Goal: Browse casually: Explore the website without a specific task or goal

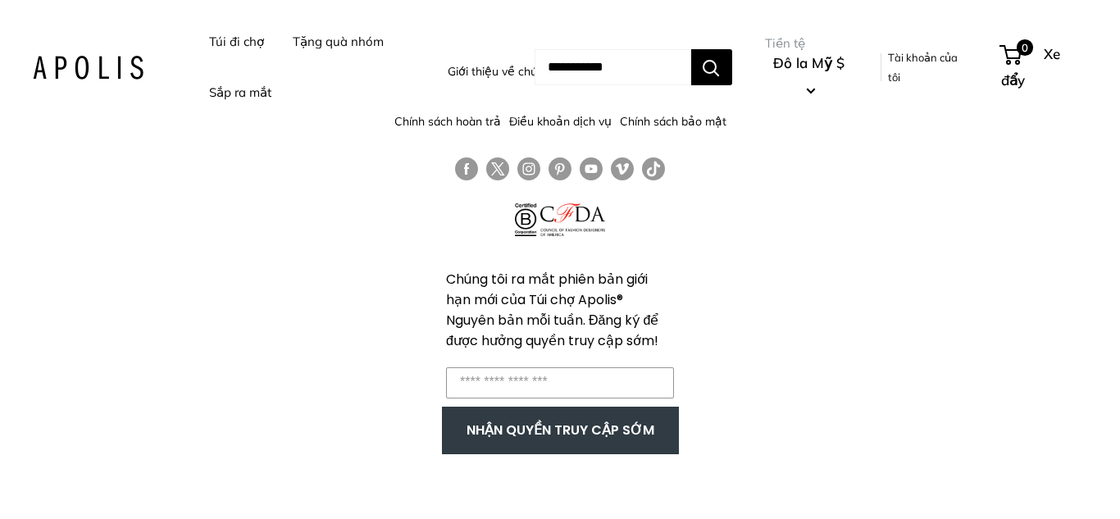
click at [237, 42] on font "Túi đi chợ" at bounding box center [236, 42] width 55 height 16
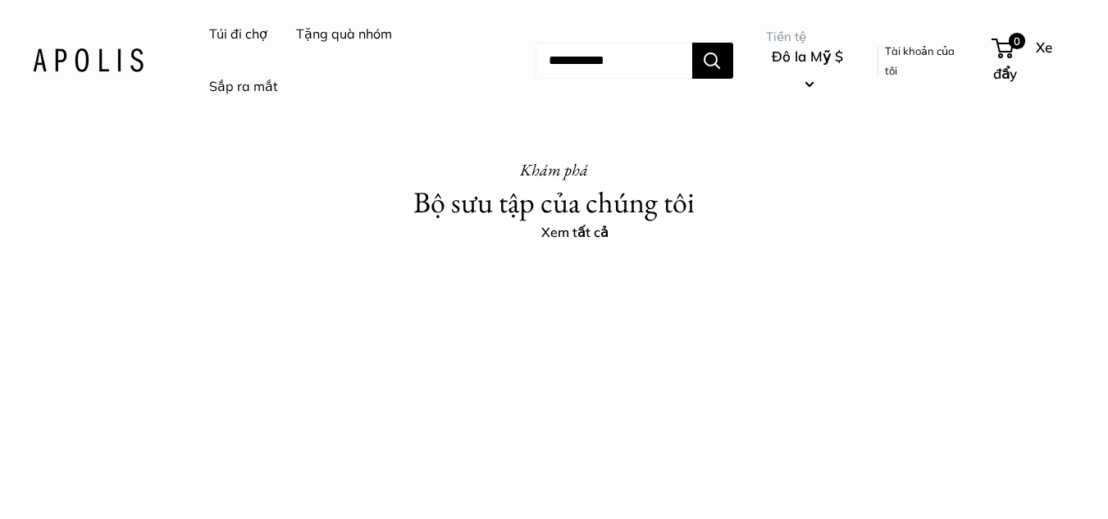
scroll to position [3199, 0]
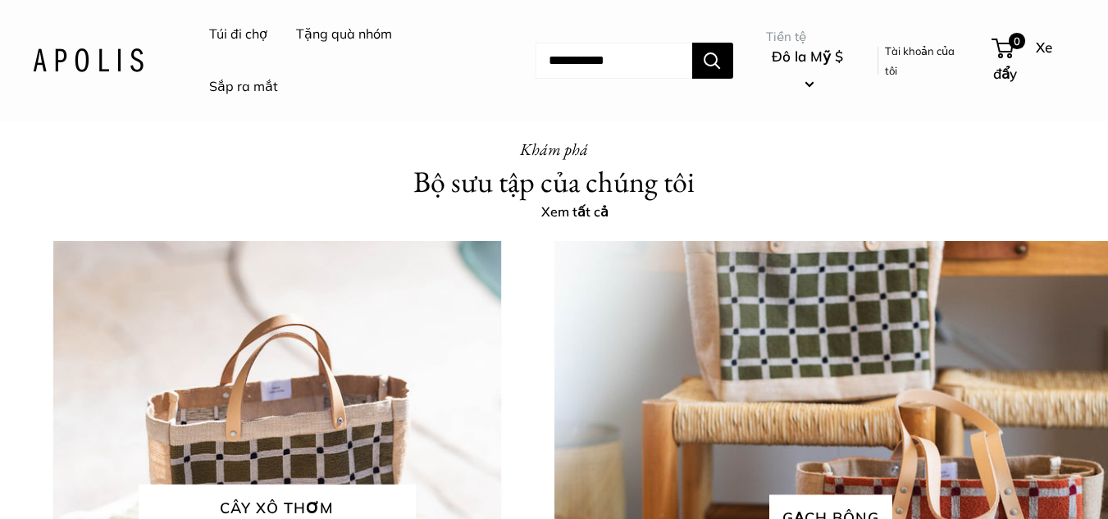
click at [244, 28] on font "Túi đi chợ" at bounding box center [238, 33] width 58 height 16
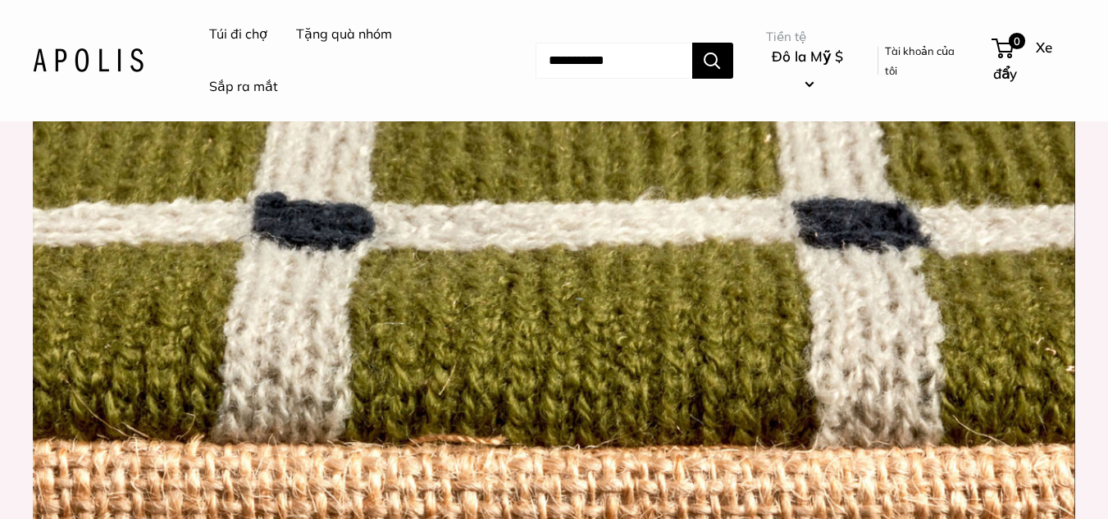
scroll to position [1312, 0]
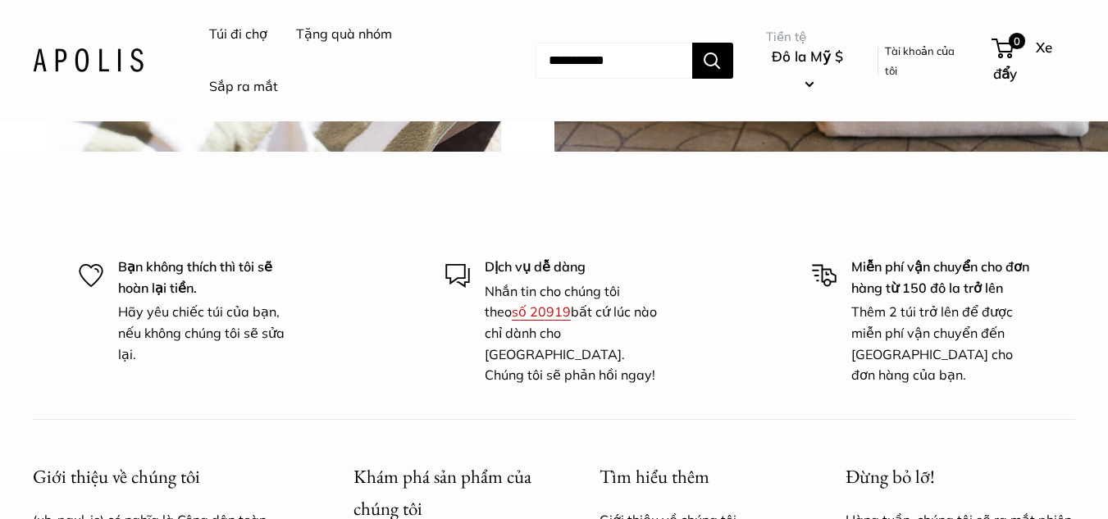
scroll to position [3937, 0]
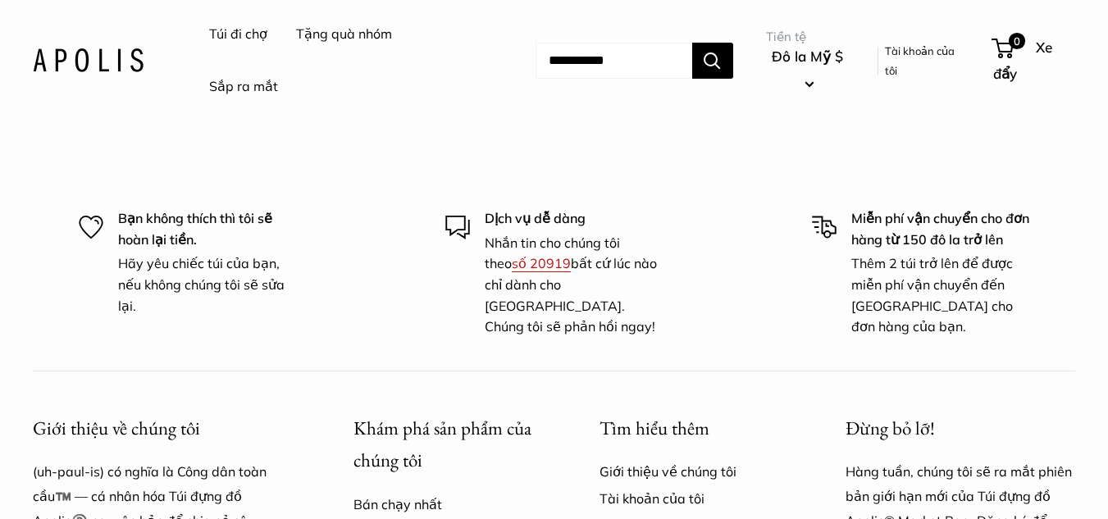
scroll to position [3810, 0]
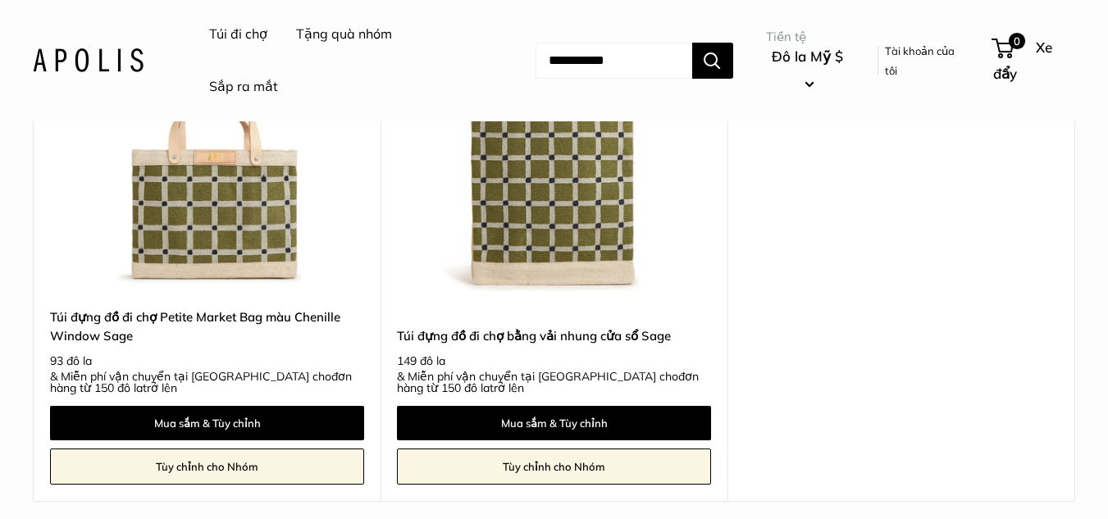
scroll to position [328, 0]
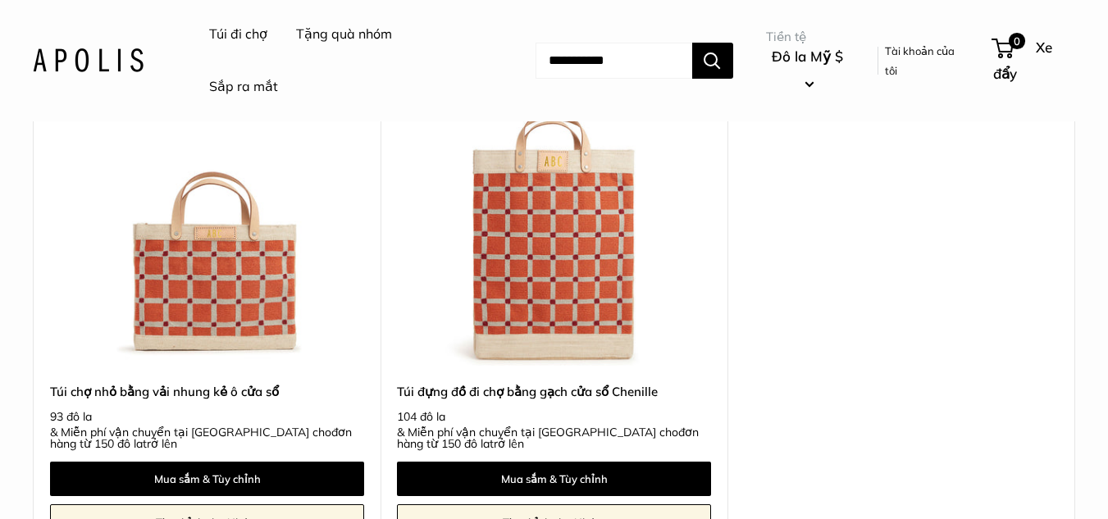
scroll to position [246, 0]
